Goal: Task Accomplishment & Management: Use online tool/utility

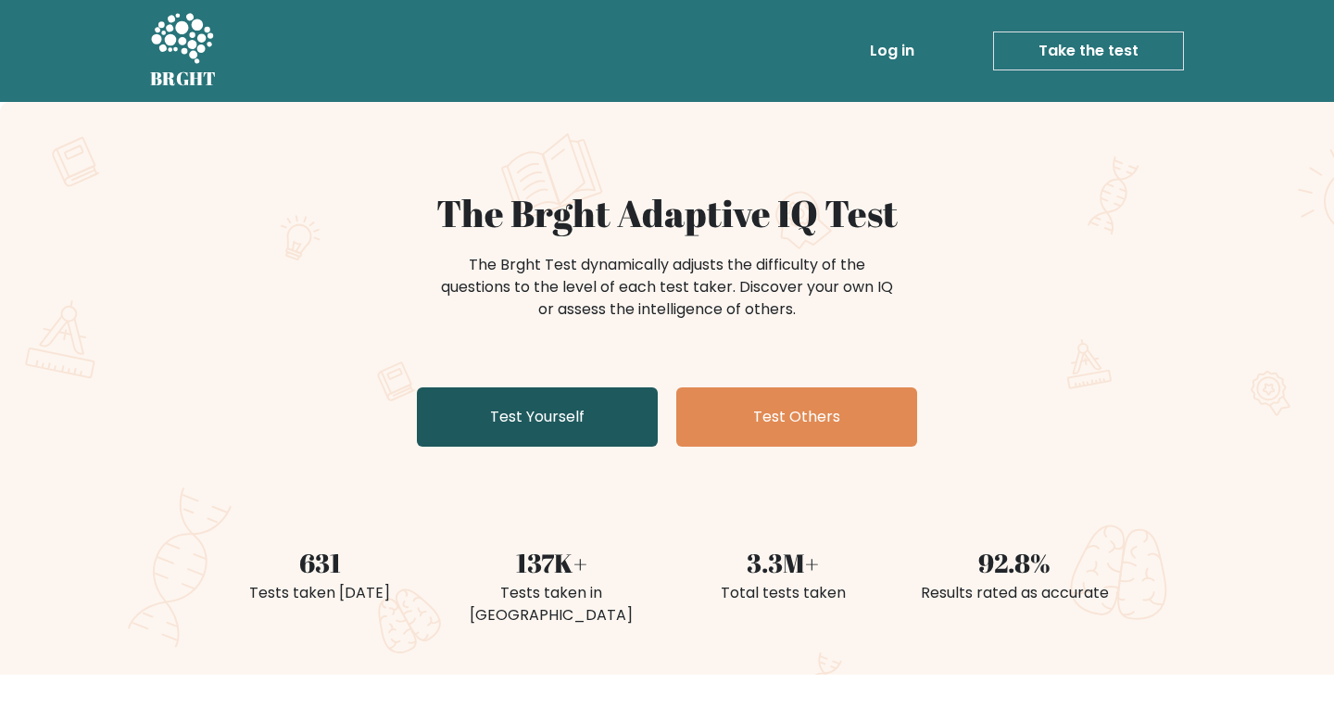
click at [555, 418] on link "Test Yourself" at bounding box center [537, 416] width 241 height 59
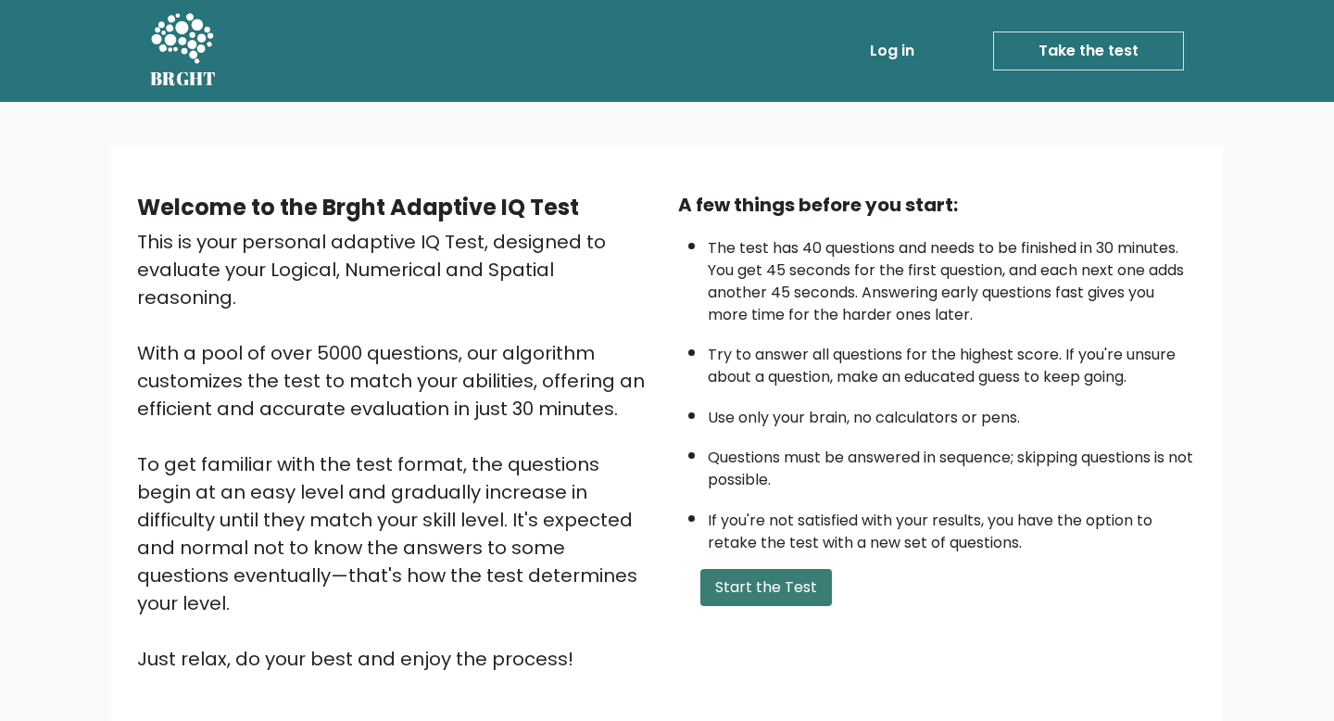
click at [730, 571] on button "Start the Test" at bounding box center [767, 587] width 132 height 37
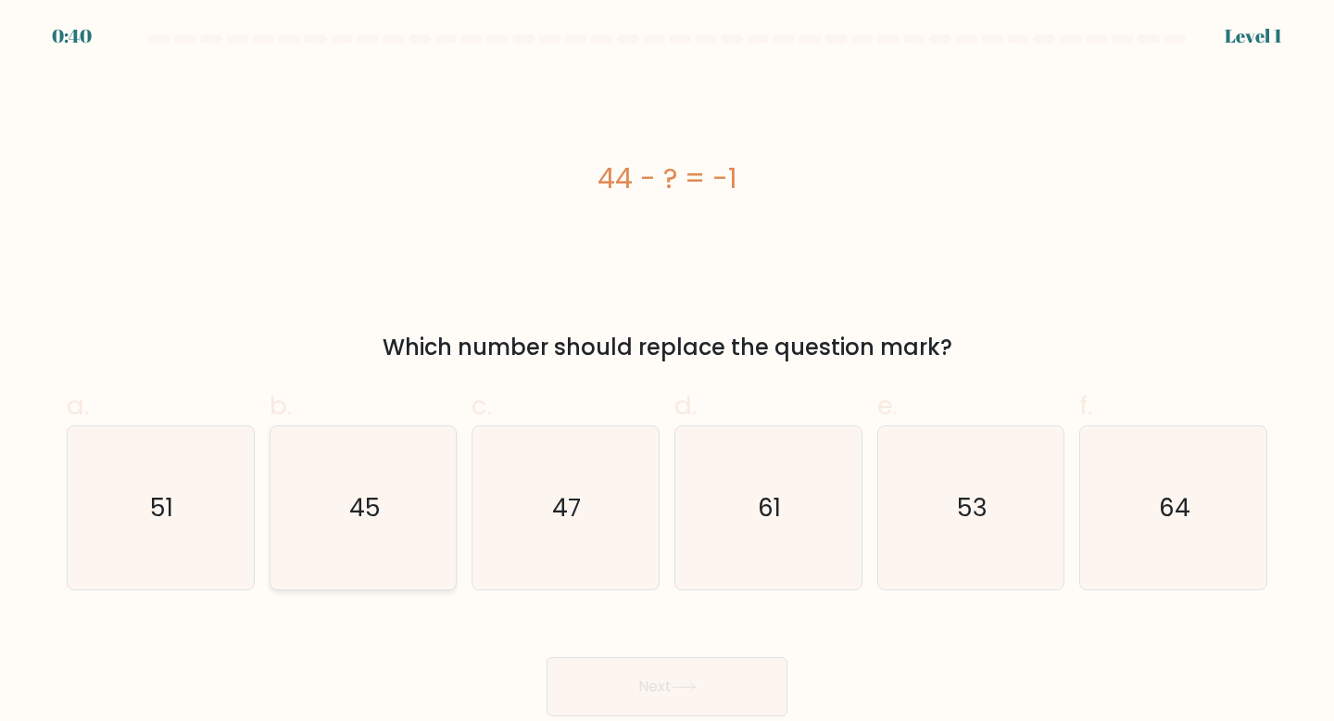
click at [421, 481] on icon "45" at bounding box center [364, 508] width 164 height 164
click at [667, 373] on input "b. 45" at bounding box center [667, 366] width 1 height 12
radio input "true"
click at [642, 669] on button "Next" at bounding box center [667, 686] width 241 height 59
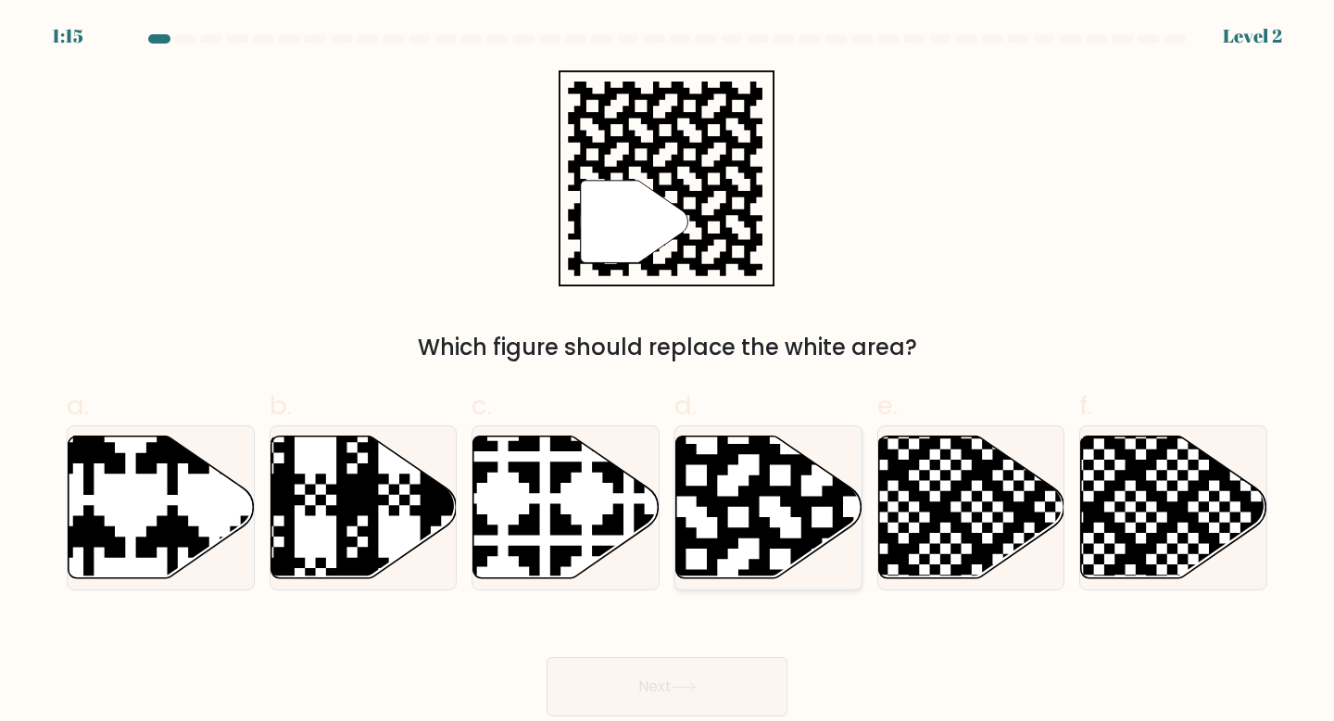
click at [736, 478] on icon at bounding box center [769, 507] width 186 height 143
click at [668, 373] on input "d." at bounding box center [667, 366] width 1 height 12
radio input "true"
